Goal: Task Accomplishment & Management: Manage account settings

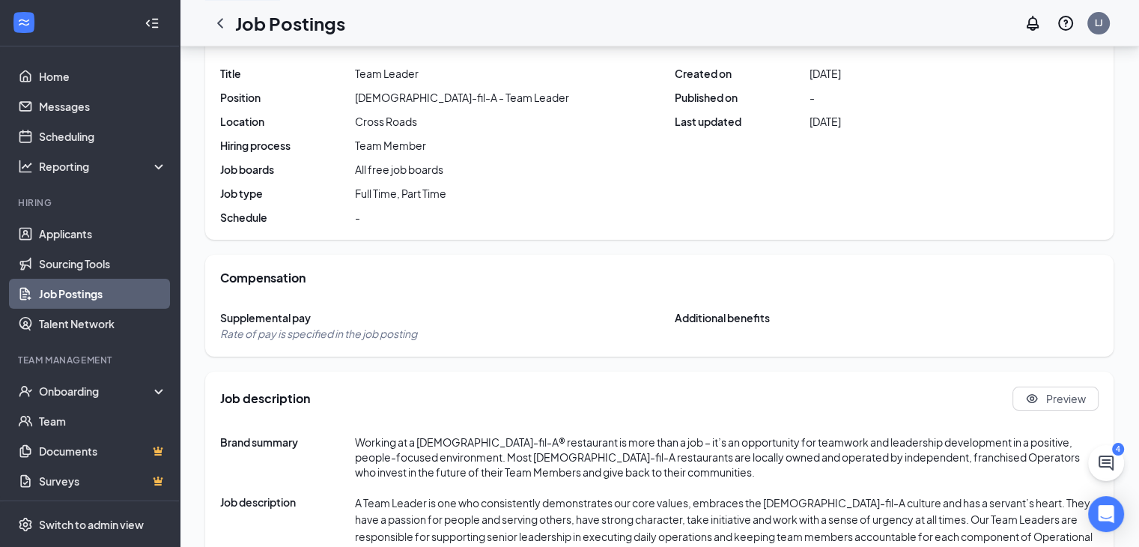
scroll to position [228, 0]
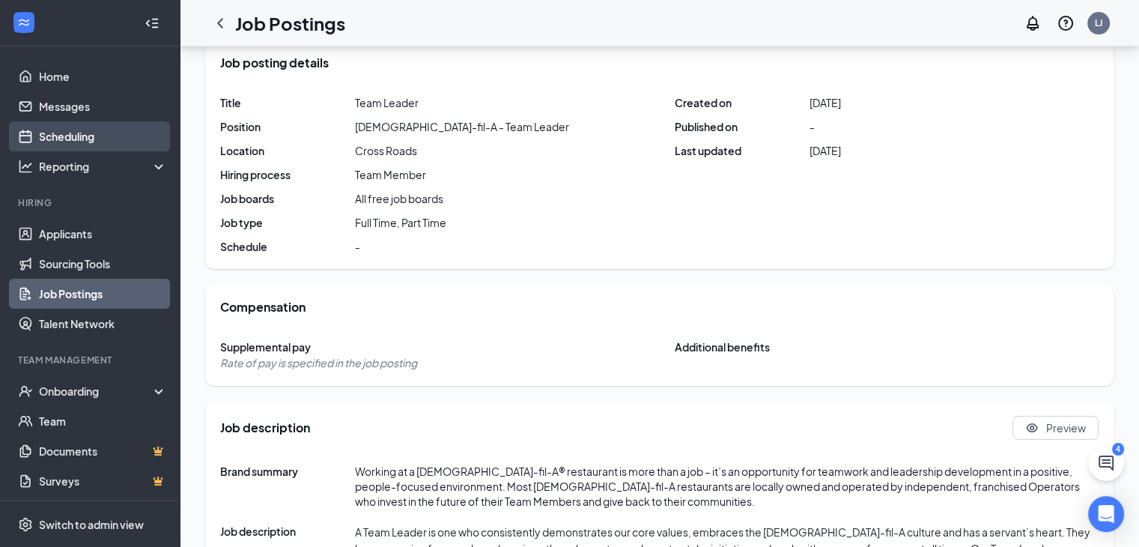
click at [68, 140] on link "Scheduling" at bounding box center [103, 136] width 128 height 30
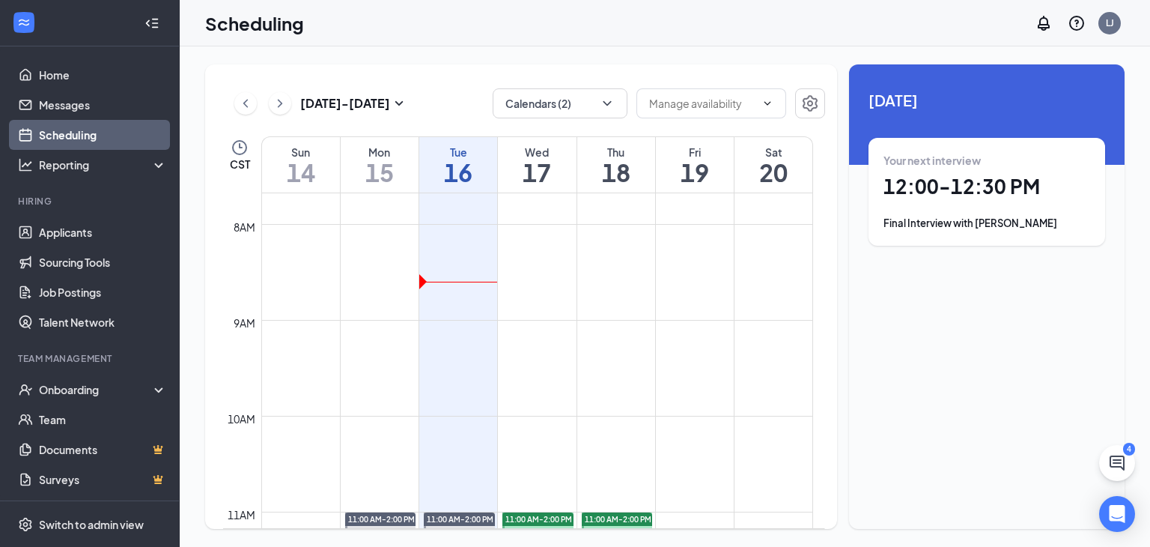
scroll to position [1, 0]
click at [937, 183] on h1 "12:00 - 12:30 PM" at bounding box center [987, 186] width 207 height 25
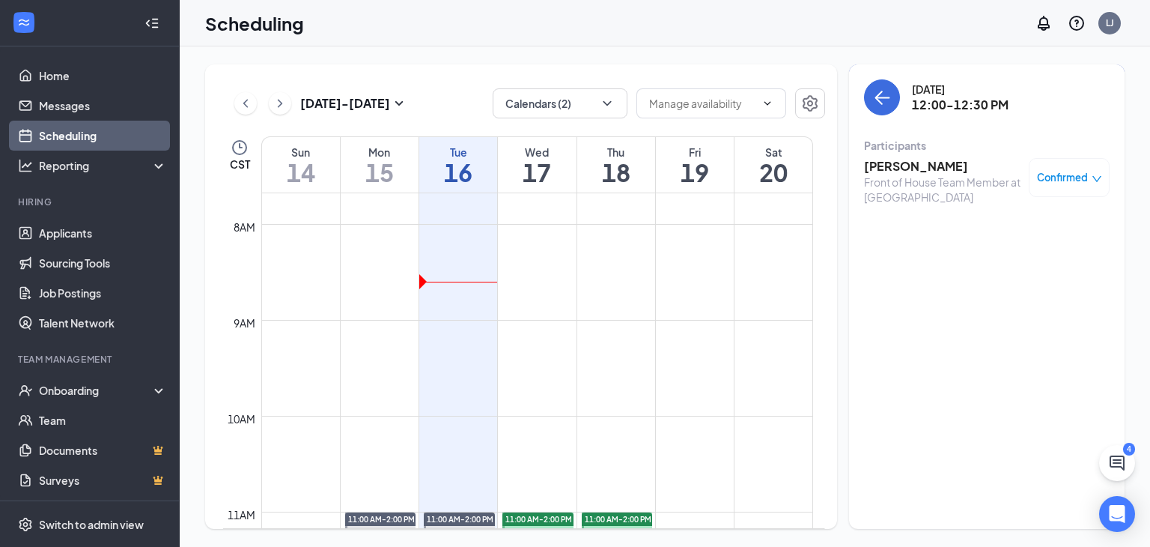
click at [926, 174] on h3 "[PERSON_NAME]" at bounding box center [942, 166] width 157 height 16
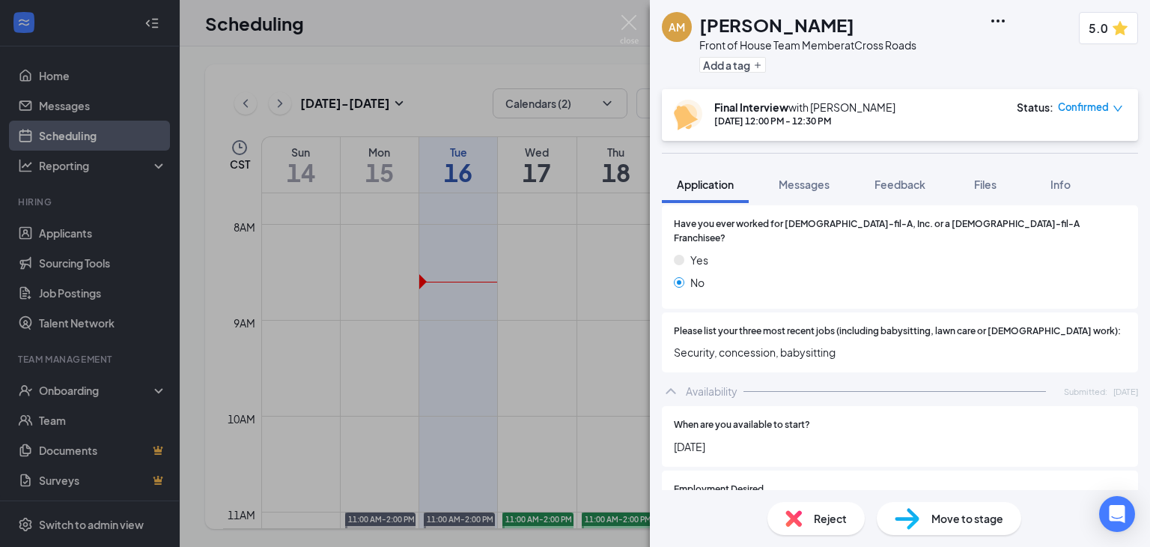
scroll to position [446, 0]
click at [896, 183] on span "Feedback" at bounding box center [900, 183] width 51 height 13
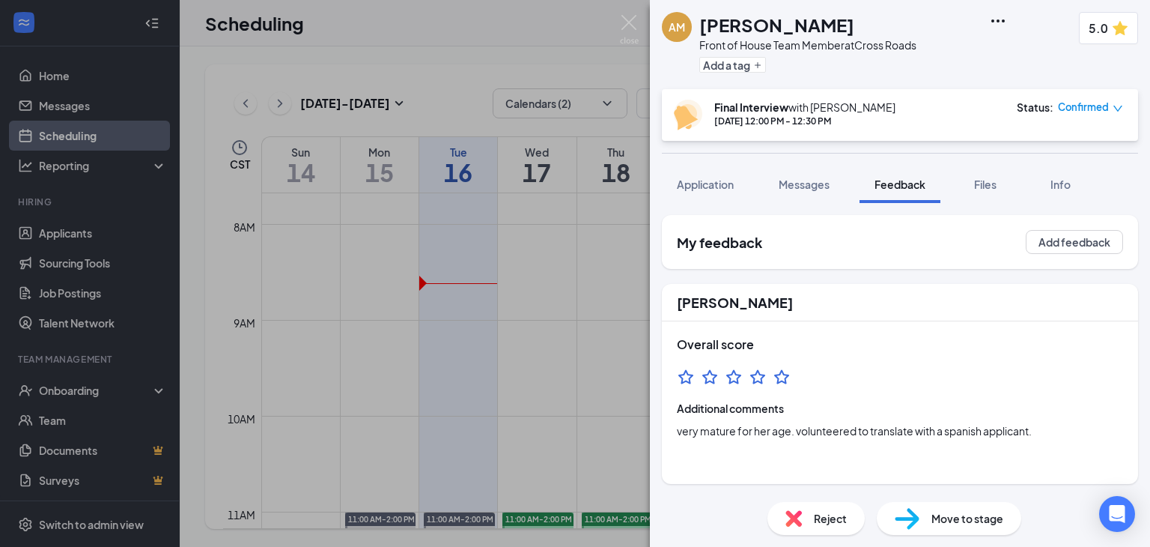
click at [616, 37] on div "AM [PERSON_NAME] Front of House Team Member at Cross Roads Add a tag 5.0 Final …" at bounding box center [575, 273] width 1150 height 547
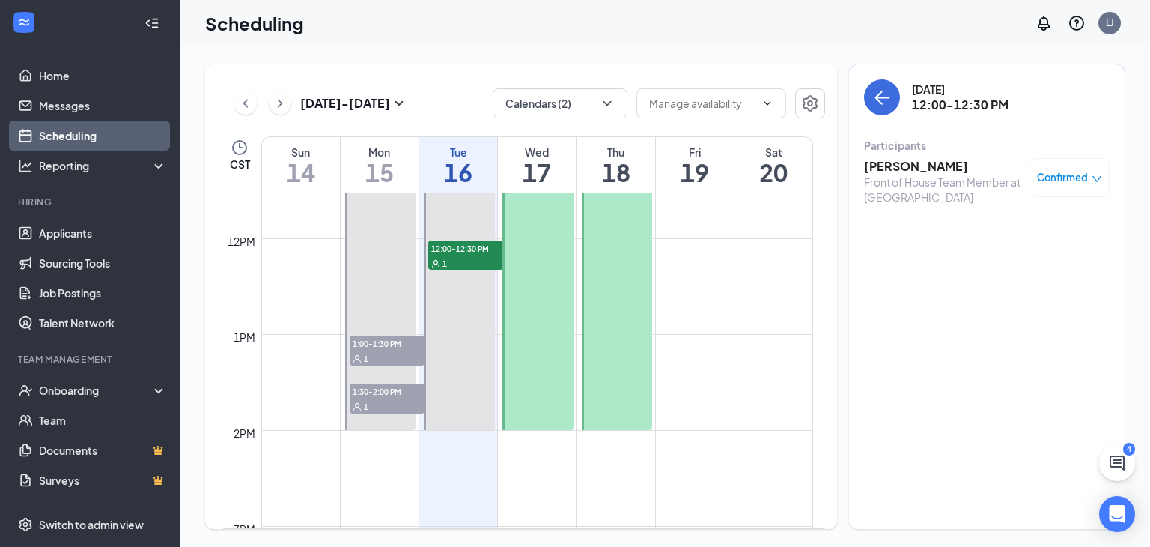
scroll to position [1104, 0]
click at [899, 174] on div "Front of House Team Member at [GEOGRAPHIC_DATA]" at bounding box center [942, 189] width 157 height 30
click at [899, 166] on h3 "[PERSON_NAME]" at bounding box center [942, 166] width 157 height 16
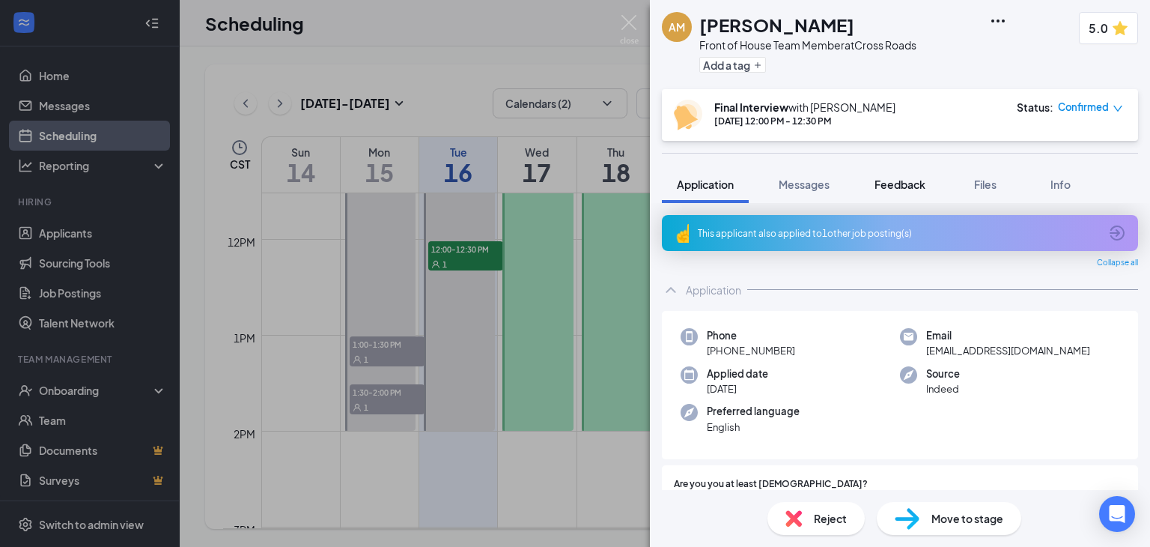
click at [896, 185] on span "Feedback" at bounding box center [900, 183] width 51 height 13
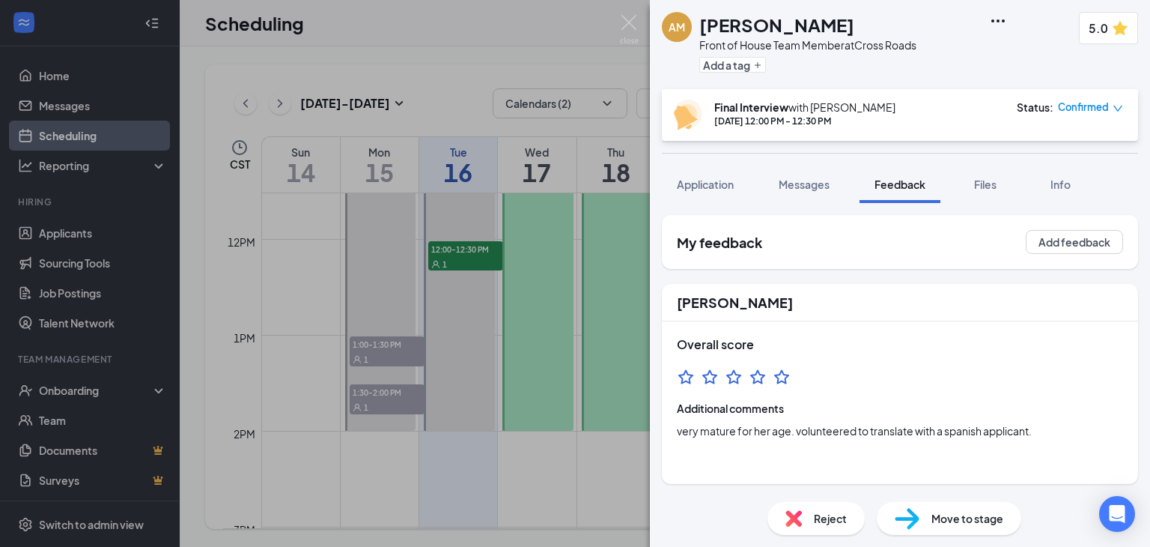
click at [878, 279] on div "My feedback Add feedback [PERSON_NAME] Overall score Additional comments very m…" at bounding box center [900, 349] width 476 height 269
click at [628, 19] on img at bounding box center [629, 29] width 19 height 29
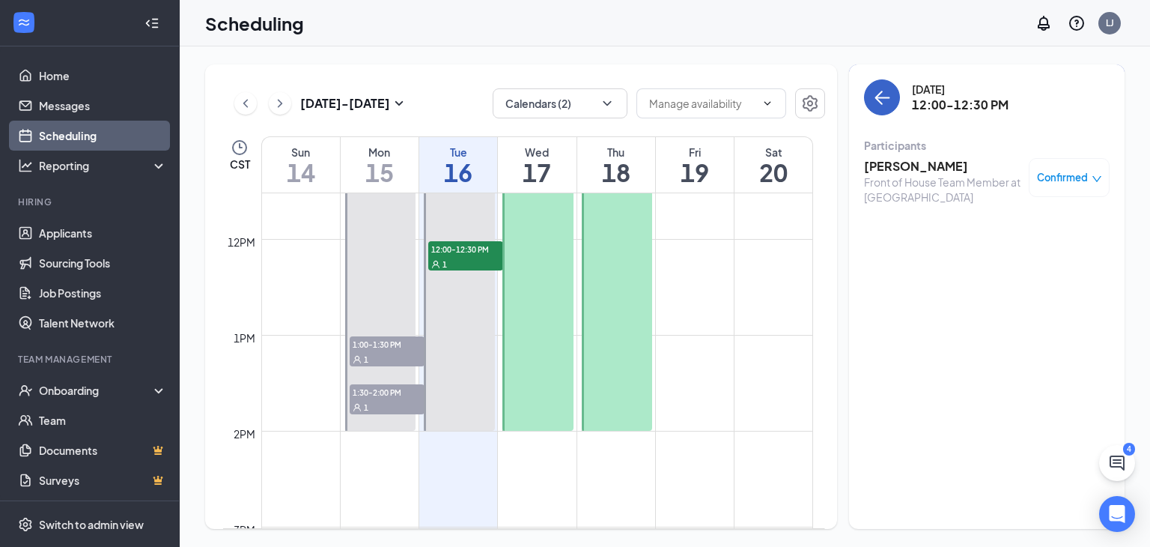
click at [872, 99] on button "back-button" at bounding box center [882, 97] width 36 height 36
